Goal: Transaction & Acquisition: Subscribe to service/newsletter

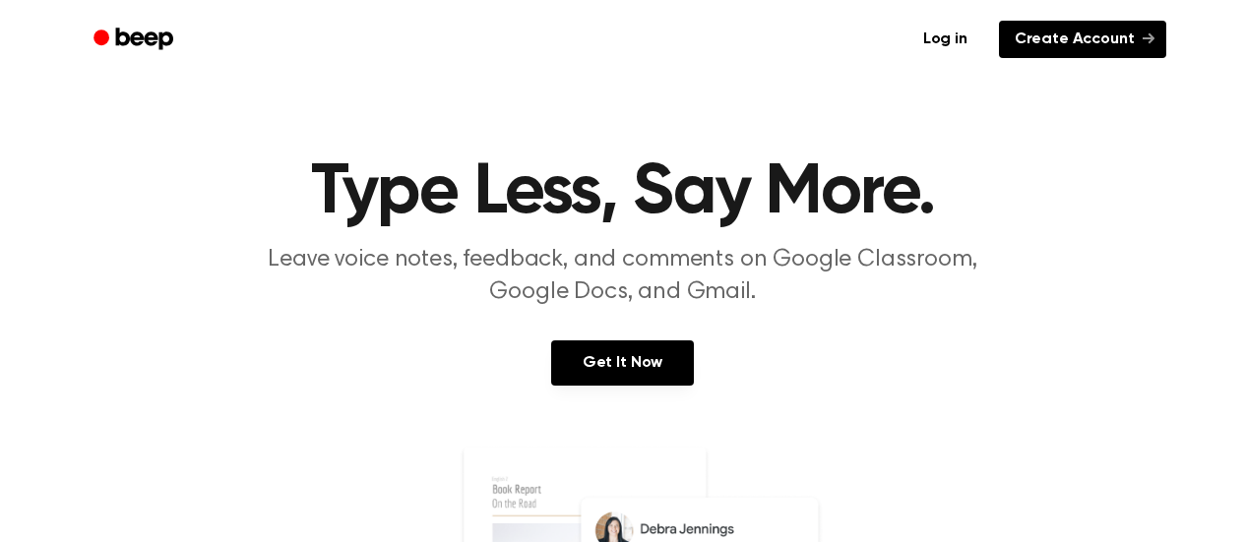
click at [1111, 55] on link "Create Account" at bounding box center [1082, 39] width 167 height 37
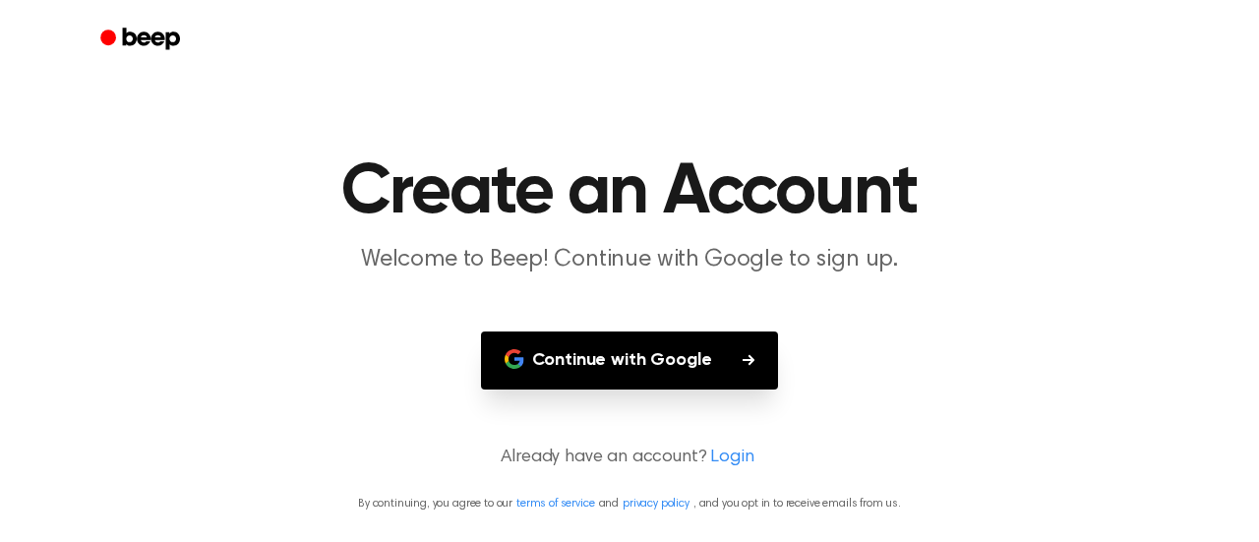
click at [681, 357] on button "Continue with Google" at bounding box center [630, 361] width 298 height 58
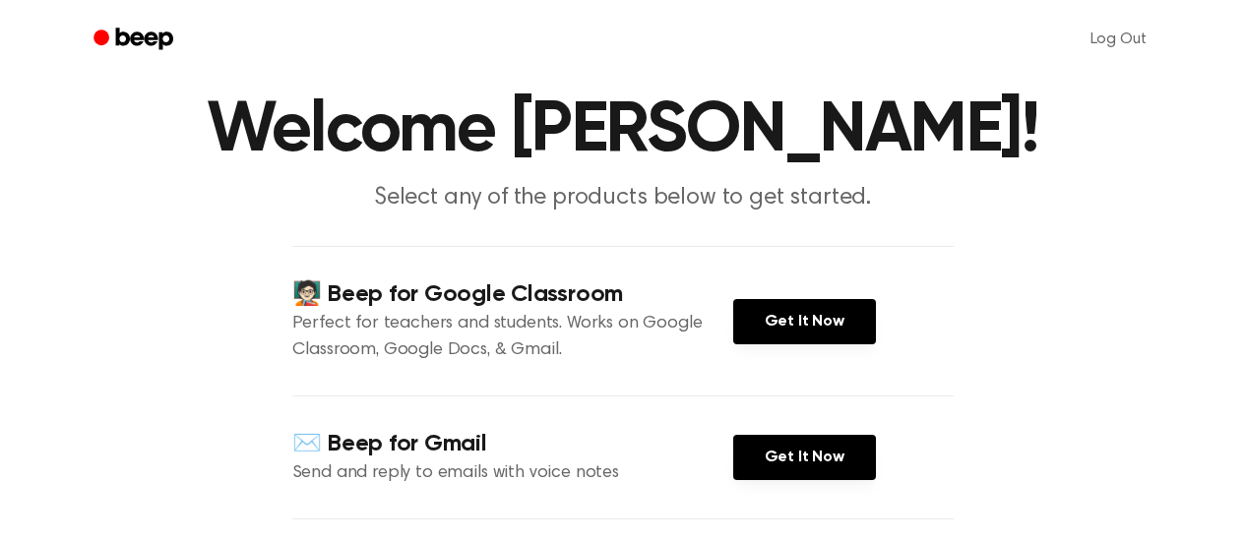
scroll to position [30, 0]
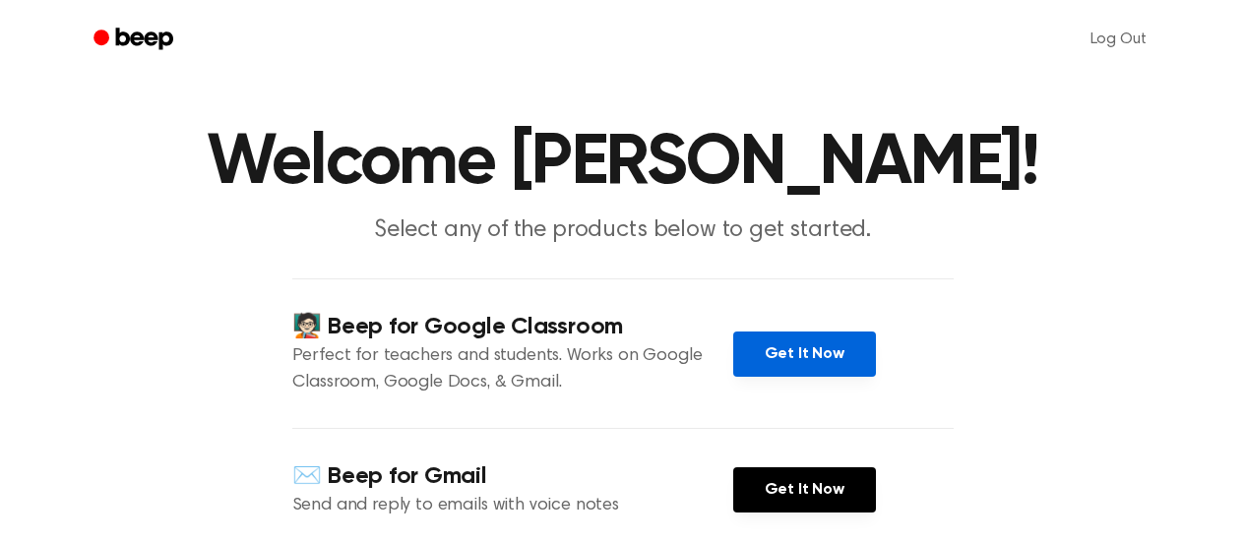
click at [833, 366] on link "Get It Now" at bounding box center [804, 354] width 143 height 45
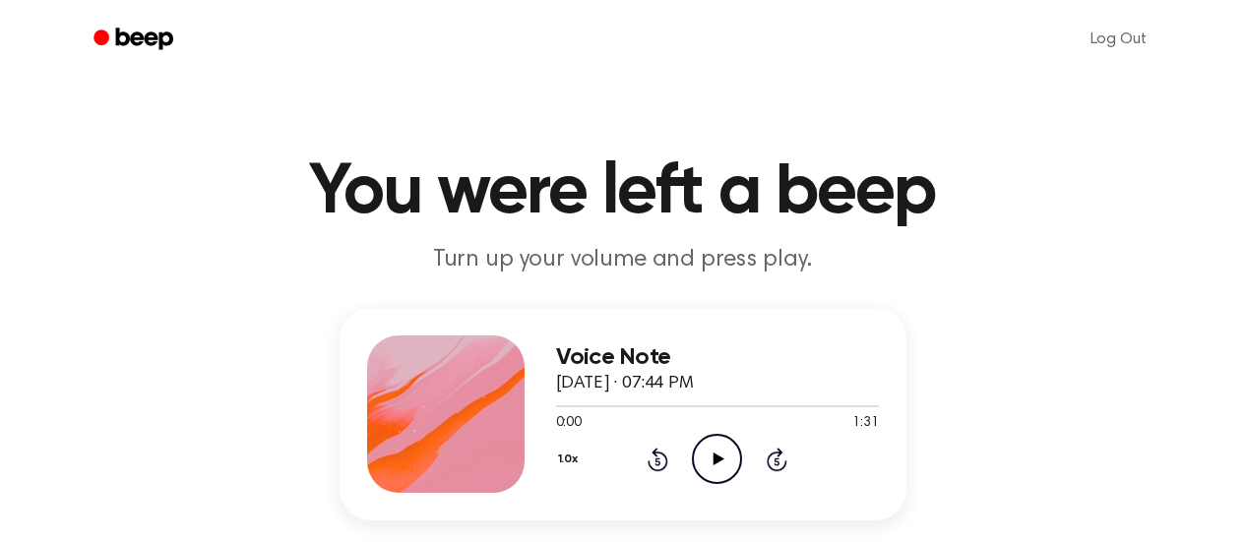
click at [703, 459] on icon "Play Audio" at bounding box center [717, 459] width 50 height 50
click at [729, 473] on icon "Play Audio" at bounding box center [717, 459] width 50 height 50
